Goal: Task Accomplishment & Management: Complete application form

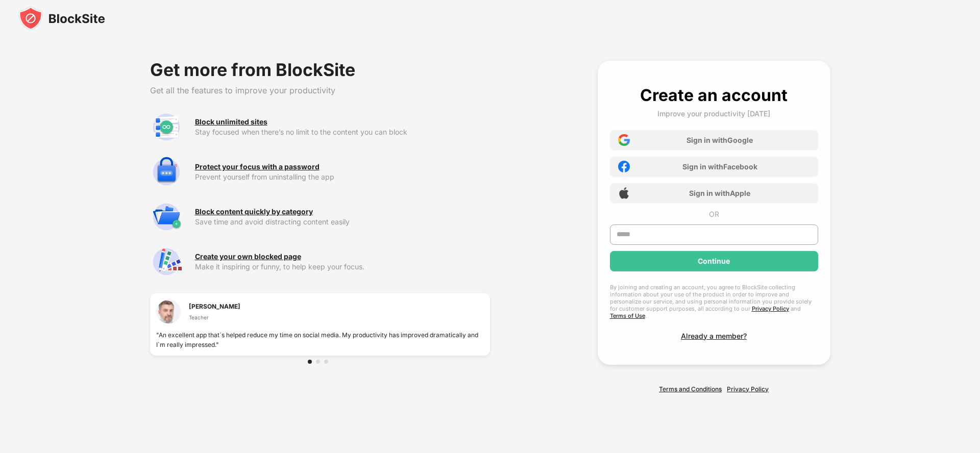
click at [61, 18] on img at bounding box center [61, 18] width 87 height 24
click at [713, 332] on div "Already a member?" at bounding box center [714, 336] width 66 height 9
click at [748, 385] on link "Privacy Policy" at bounding box center [748, 389] width 42 height 8
click at [713, 143] on div "Sign in with Google" at bounding box center [719, 140] width 66 height 9
click at [713, 170] on div "Sign in with Facebook" at bounding box center [719, 166] width 75 height 9
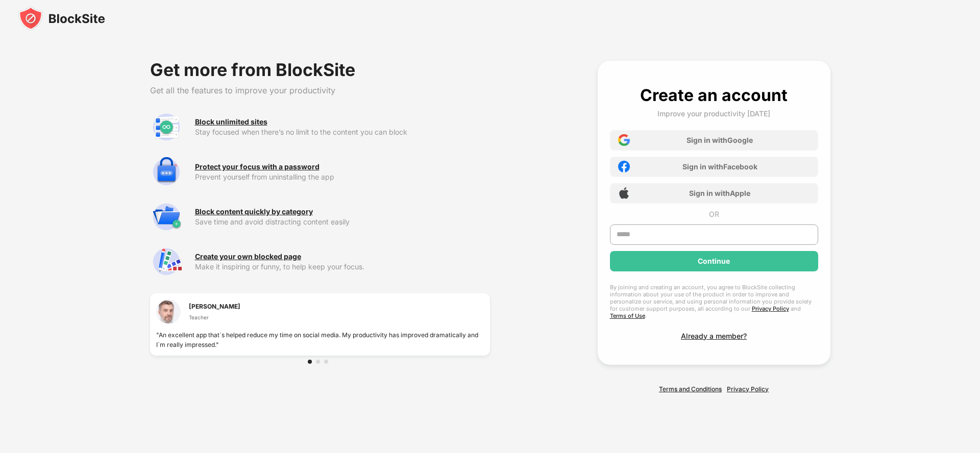
click at [713, 196] on div "Sign in with Apple" at bounding box center [719, 193] width 61 height 9
click at [713, 264] on div "Continue" at bounding box center [714, 261] width 32 height 8
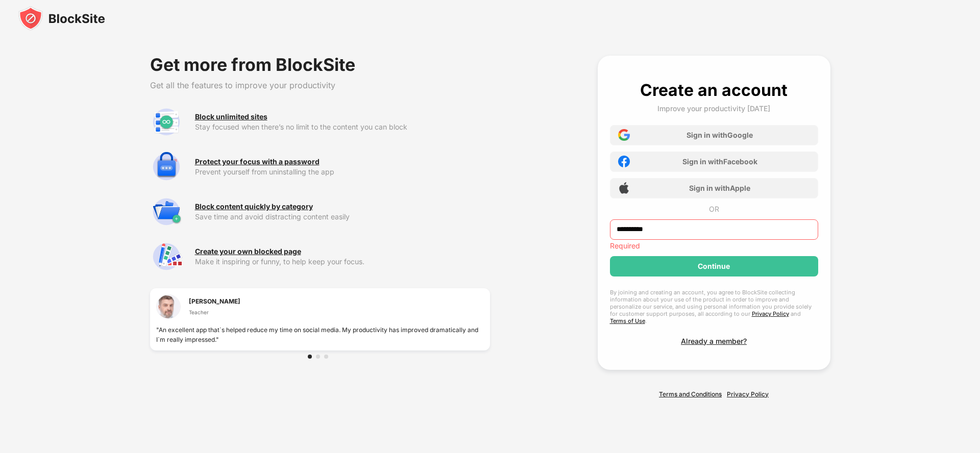
type input "**********"
click at [713, 264] on div "Continue" at bounding box center [714, 266] width 208 height 20
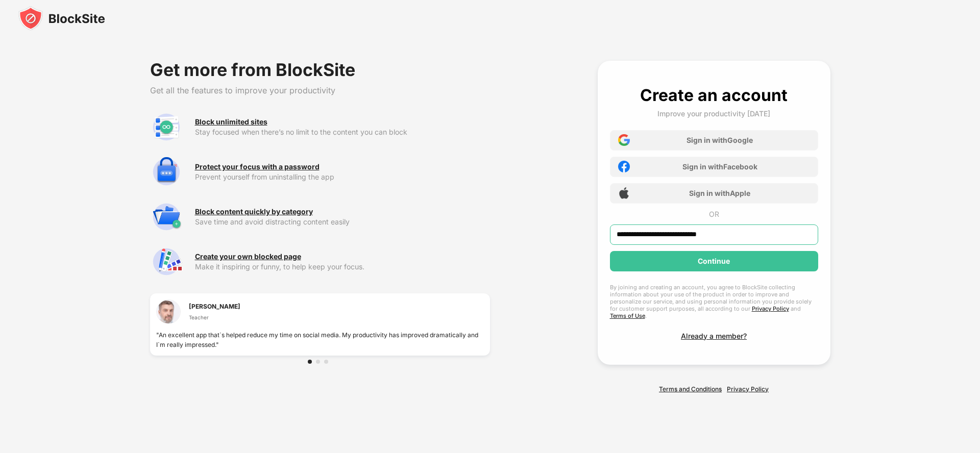
type input "**********"
click at [713, 264] on div "Continue" at bounding box center [714, 261] width 32 height 8
click at [713, 272] on div "Continue" at bounding box center [714, 261] width 208 height 20
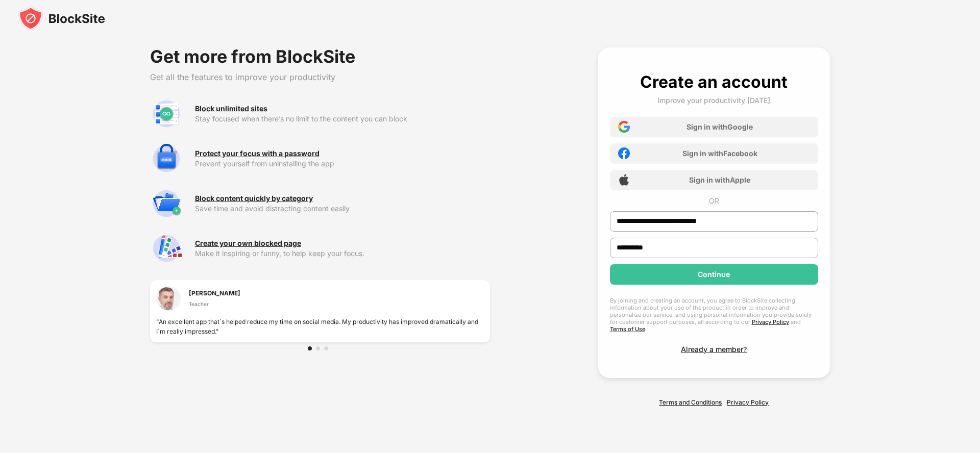
type input "**********"
click at [713, 278] on div "Continue" at bounding box center [714, 274] width 32 height 8
click at [710, 285] on div "Continue" at bounding box center [714, 274] width 208 height 20
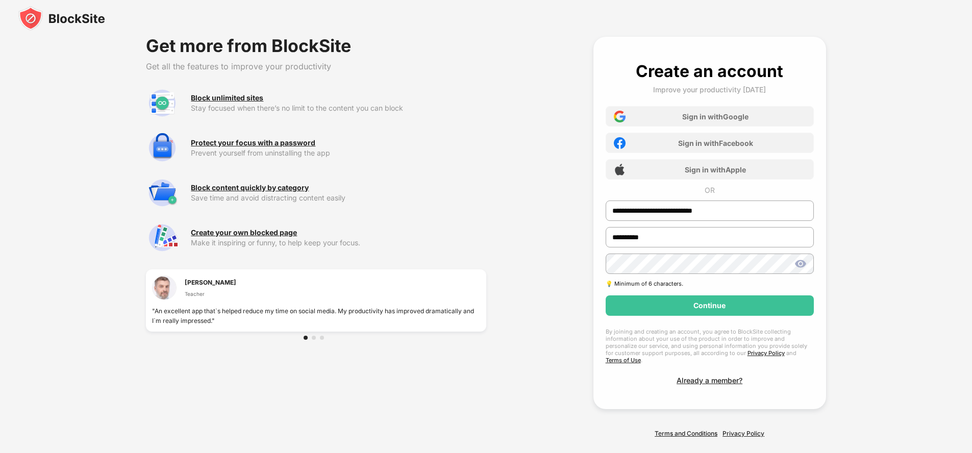
click at [710, 306] on div "Continue" at bounding box center [710, 306] width 208 height 20
click at [710, 306] on div "Continue" at bounding box center [710, 306] width 32 height 8
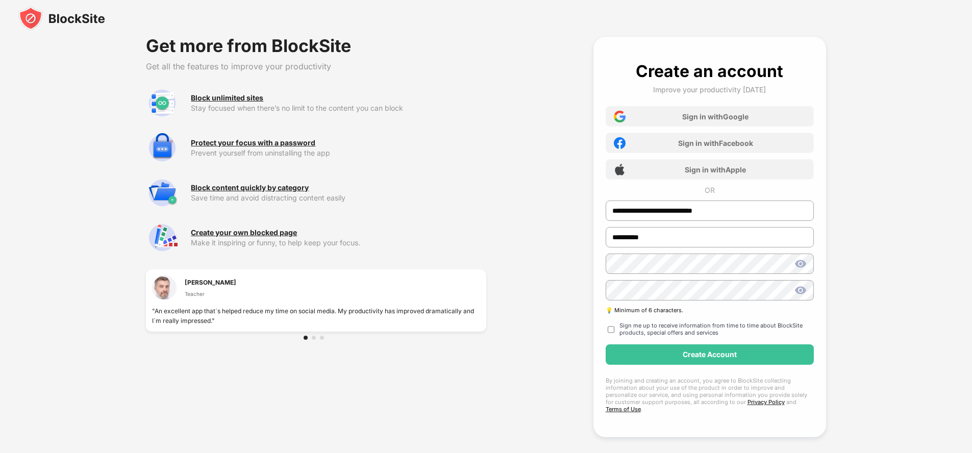
click at [710, 355] on div "Create Account" at bounding box center [710, 354] width 208 height 20
click at [710, 355] on div "Create Account" at bounding box center [710, 355] width 54 height 8
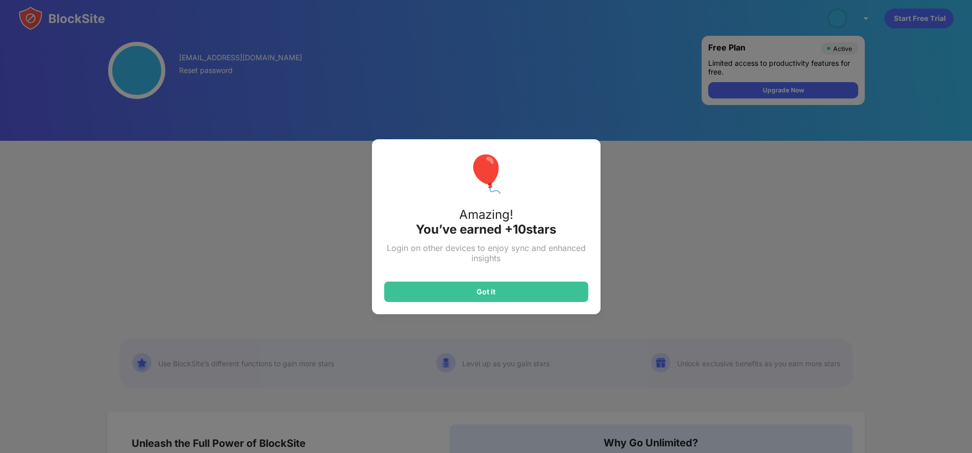
click at [490, 291] on div "Got it" at bounding box center [486, 292] width 19 height 8
